Goal: Transaction & Acquisition: Purchase product/service

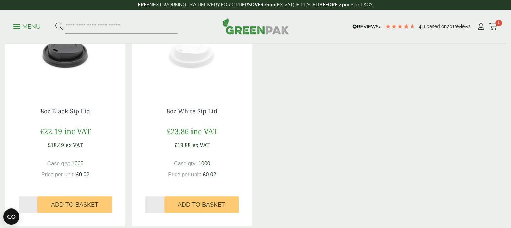
scroll to position [551, 0]
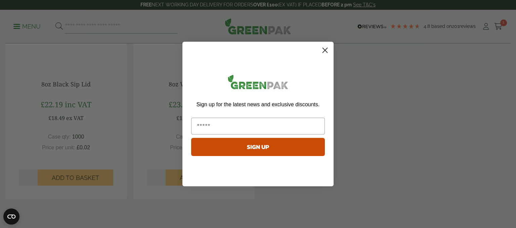
click at [324, 52] on circle "Close dialog" at bounding box center [325, 50] width 11 height 11
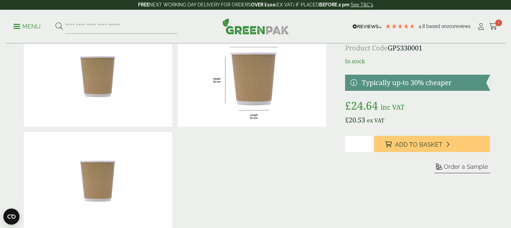
scroll to position [0, 0]
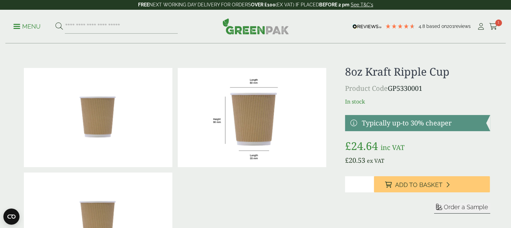
click at [198, 121] on img at bounding box center [252, 117] width 149 height 99
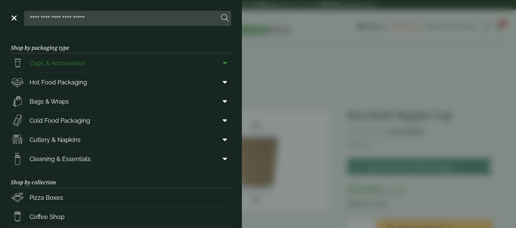
click at [71, 63] on span "Cups & Accessories" at bounding box center [58, 62] width 56 height 9
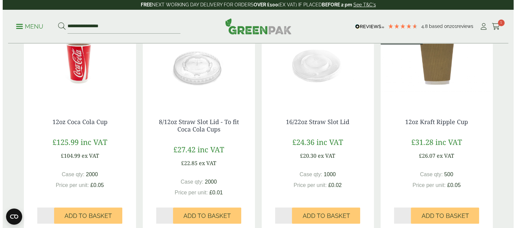
scroll to position [161, 0]
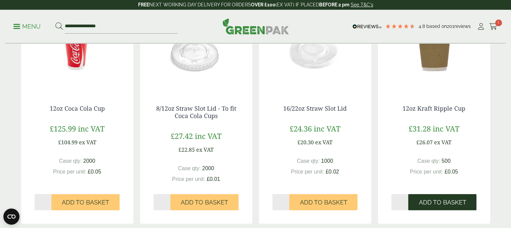
click at [446, 199] on span "Add to Basket" at bounding box center [442, 202] width 47 height 7
click at [491, 26] on icon at bounding box center [493, 26] width 8 height 7
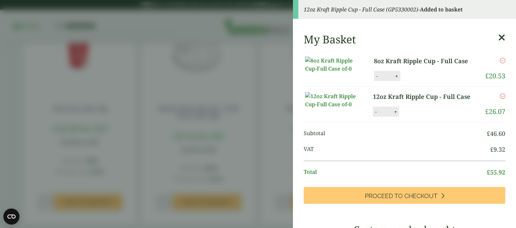
click at [375, 79] on button "-" at bounding box center [376, 76] width 5 height 6
type input "*"
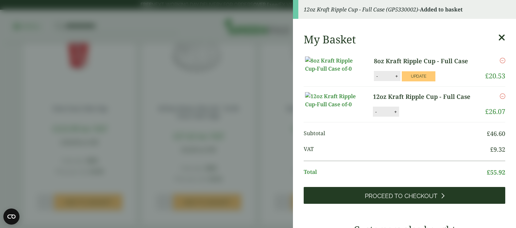
click at [418, 204] on link "Proceed to Checkout" at bounding box center [405, 195] width 202 height 17
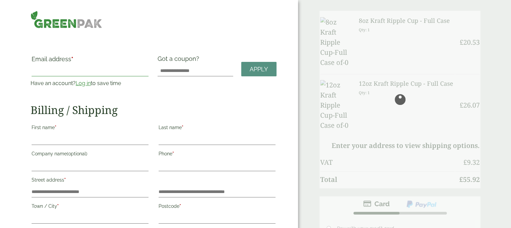
click at [71, 67] on input "Email address *" at bounding box center [90, 71] width 117 height 11
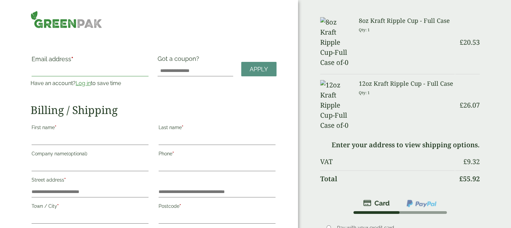
click at [63, 74] on input "Email address *" at bounding box center [90, 71] width 117 height 11
click at [60, 75] on input "Email address *" at bounding box center [90, 71] width 117 height 11
type input "**********"
click at [102, 141] on input "First name *" at bounding box center [90, 139] width 117 height 11
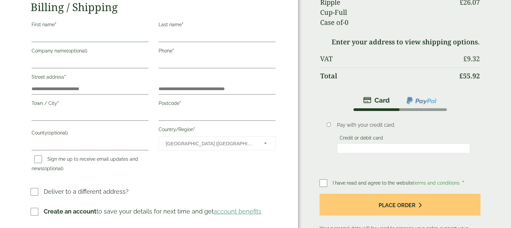
scroll to position [106, 0]
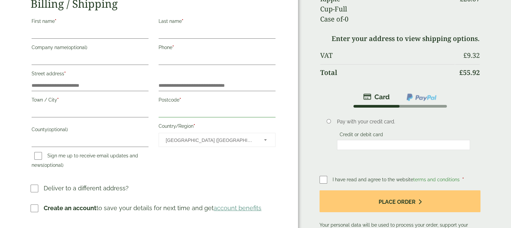
click at [171, 107] on input "Postcode *" at bounding box center [217, 112] width 117 height 11
click at [93, 88] on input "Street address *" at bounding box center [90, 85] width 117 height 11
